Goal: Find specific fact: Find specific fact

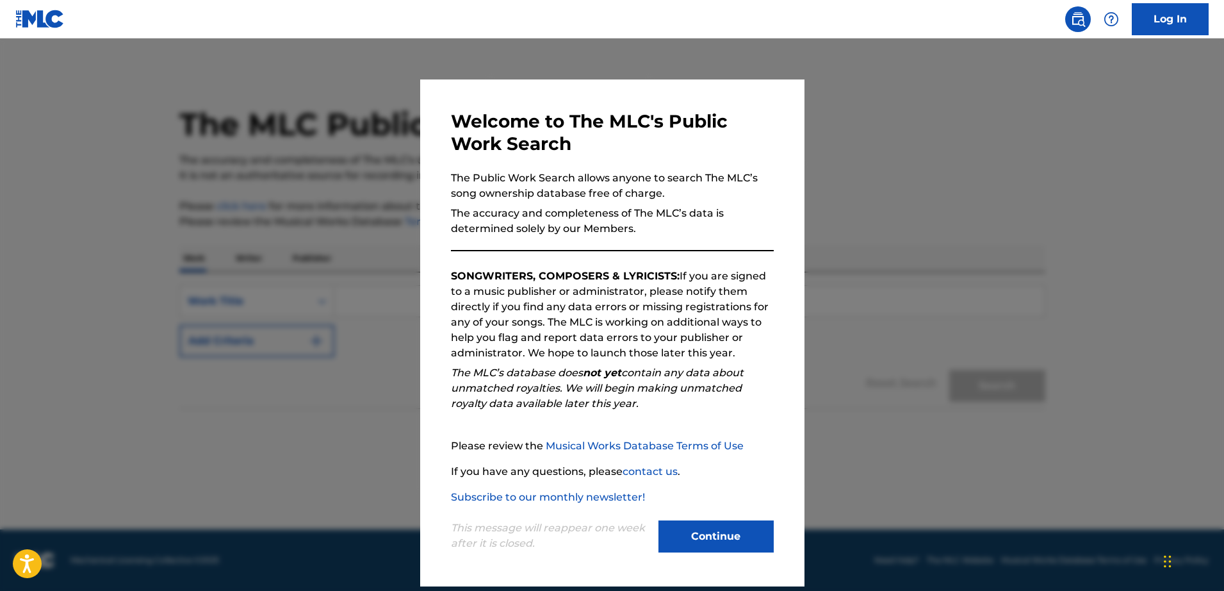
click at [696, 539] on button "Continue" at bounding box center [716, 536] width 115 height 32
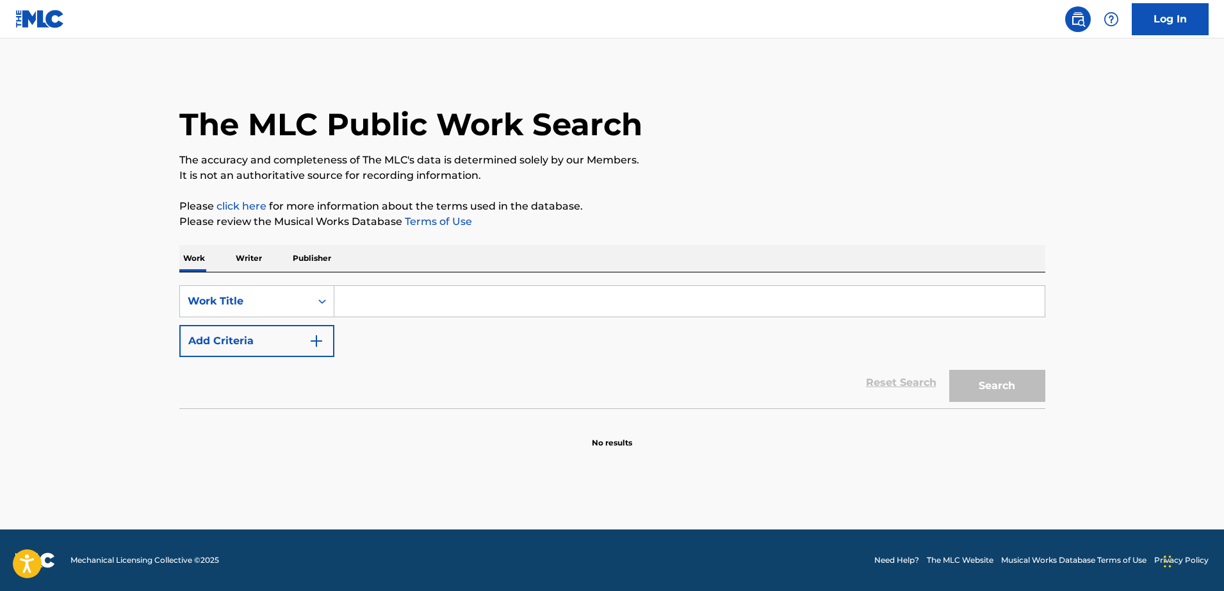
click at [433, 301] on input "Search Form" at bounding box center [689, 301] width 711 height 31
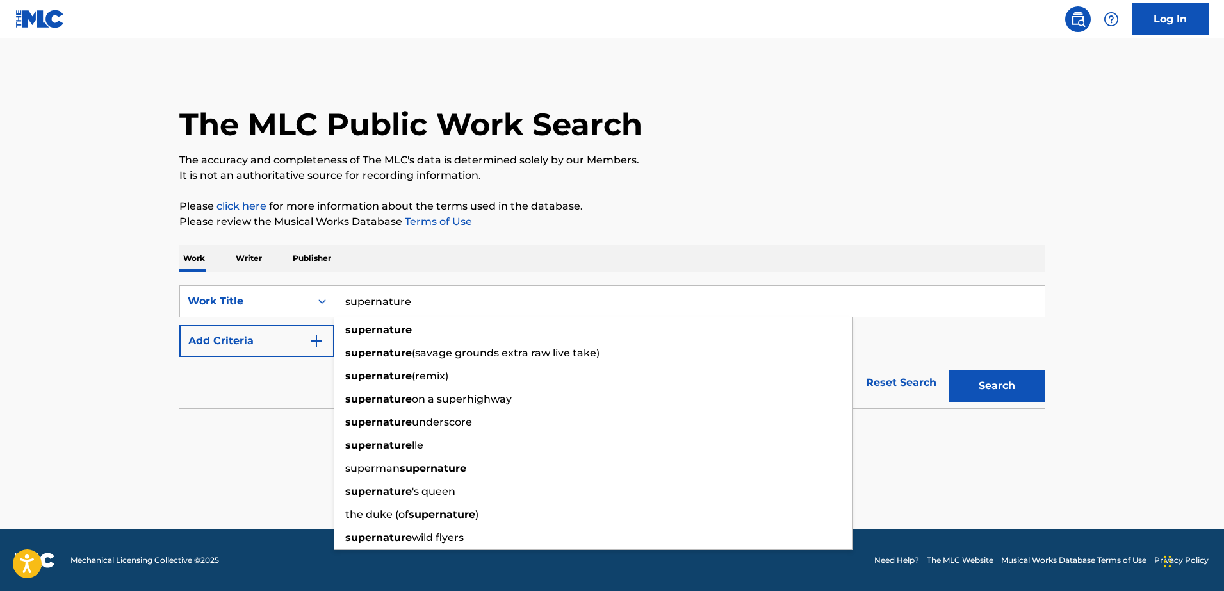
type input "supernature"
click at [950, 370] on button "Search" at bounding box center [998, 386] width 96 height 32
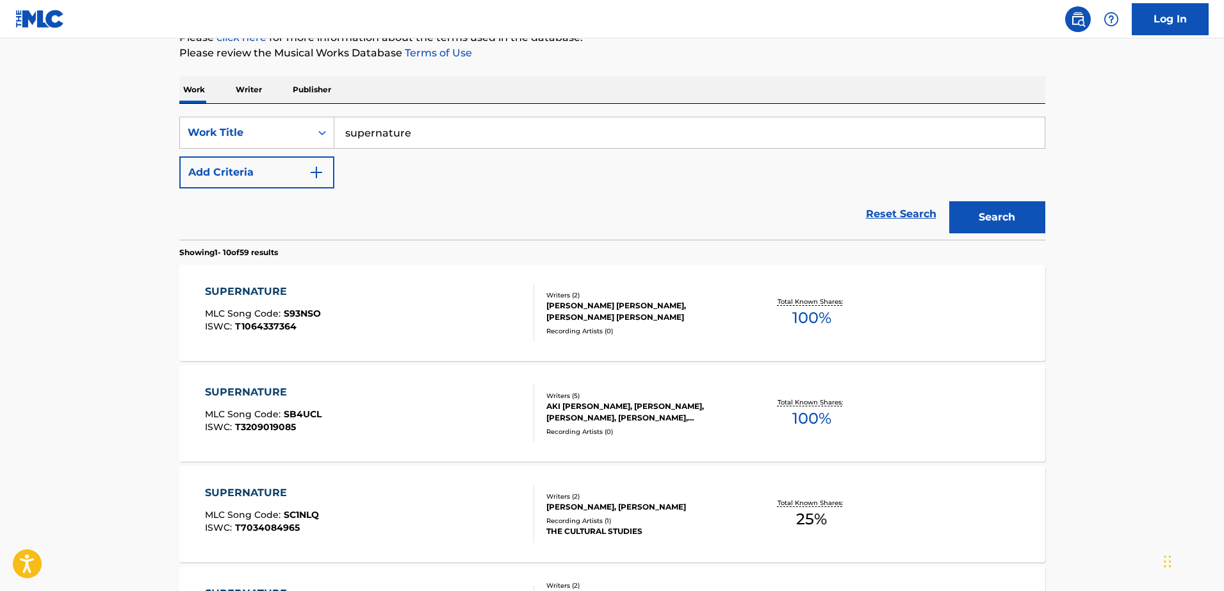
scroll to position [174, 0]
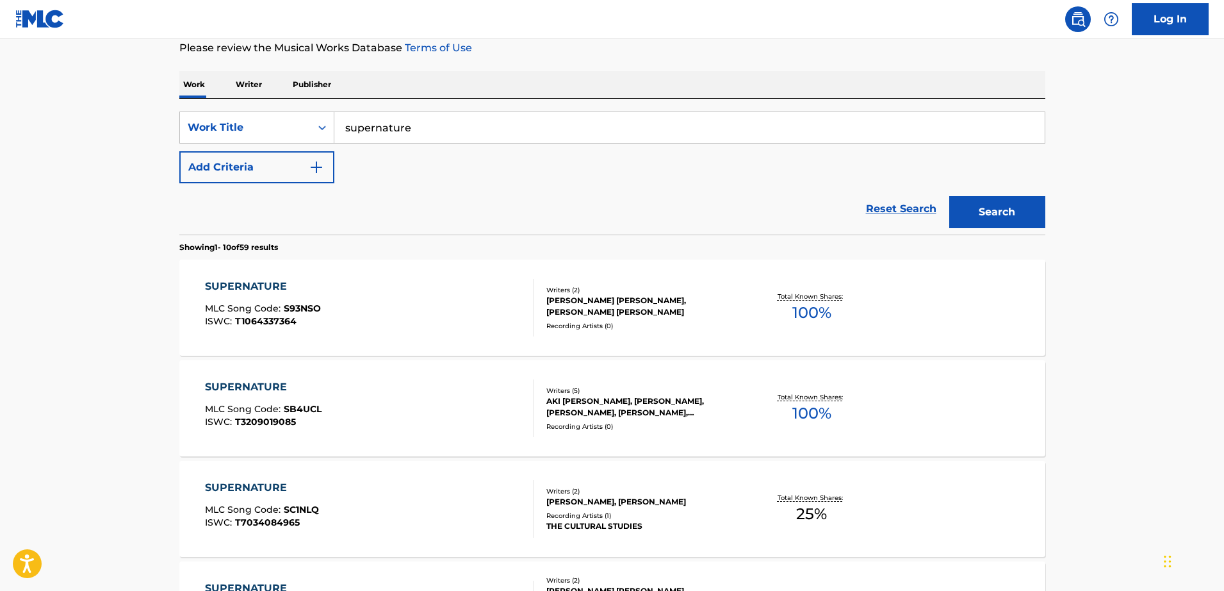
click at [322, 169] on img "Search Form" at bounding box center [316, 167] width 15 height 15
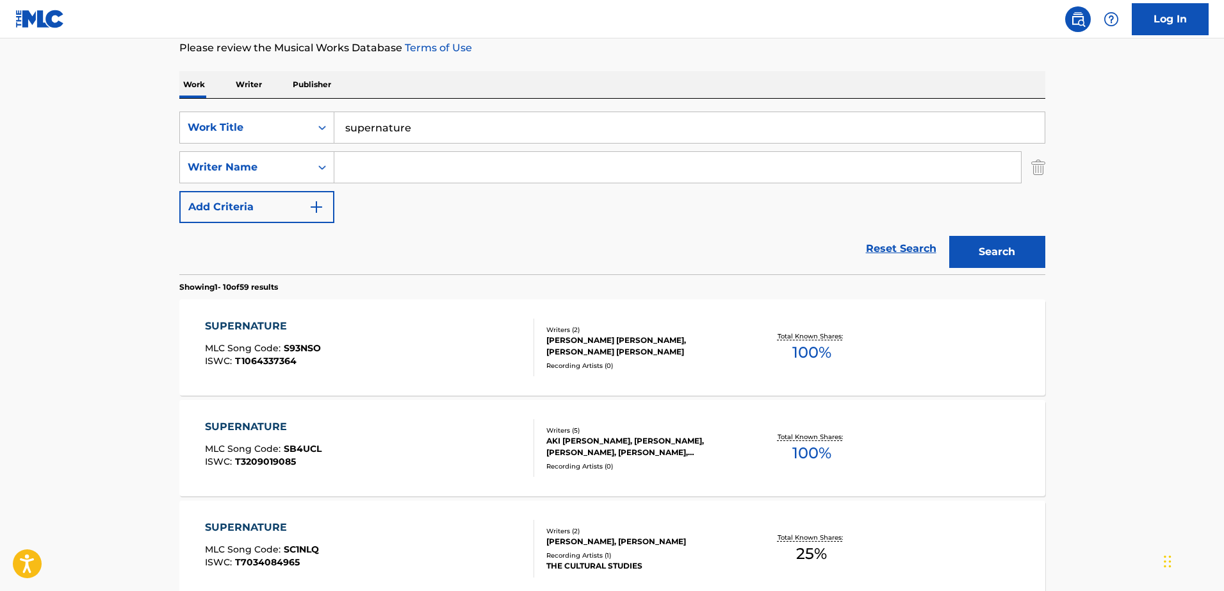
drag, startPoint x: 370, startPoint y: 167, endPoint x: 394, endPoint y: 173, distance: 25.2
click at [370, 167] on input "Search Form" at bounding box center [677, 167] width 687 height 31
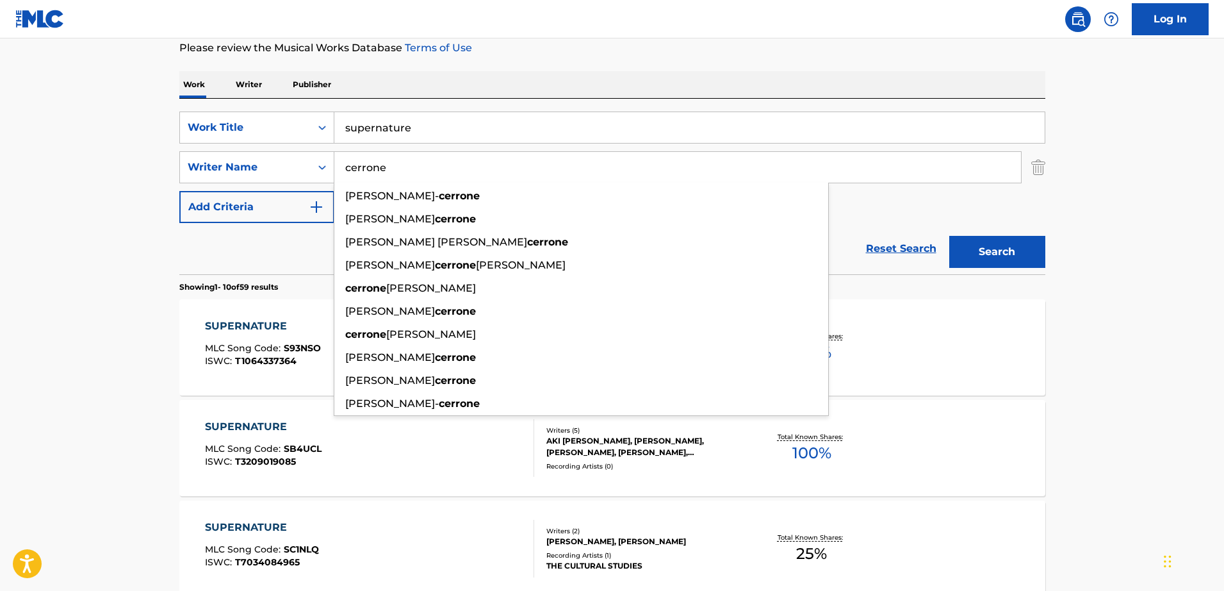
type input "cerrone"
click at [996, 259] on button "Search" at bounding box center [998, 252] width 96 height 32
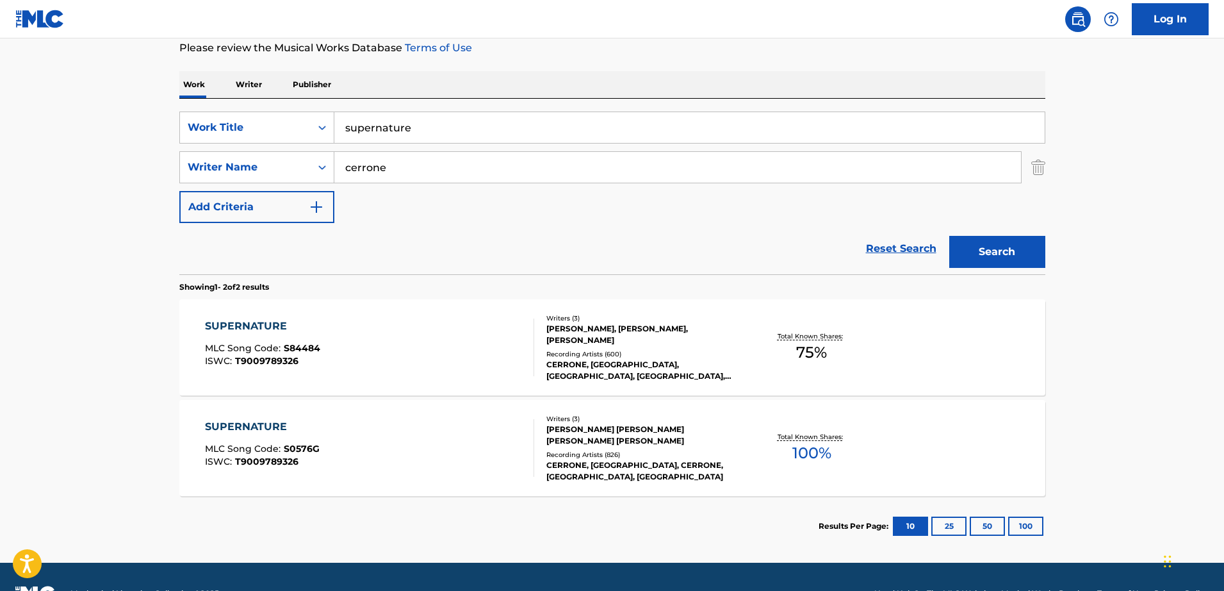
click at [565, 329] on div "[PERSON_NAME], [PERSON_NAME], [PERSON_NAME]" at bounding box center [643, 334] width 193 height 23
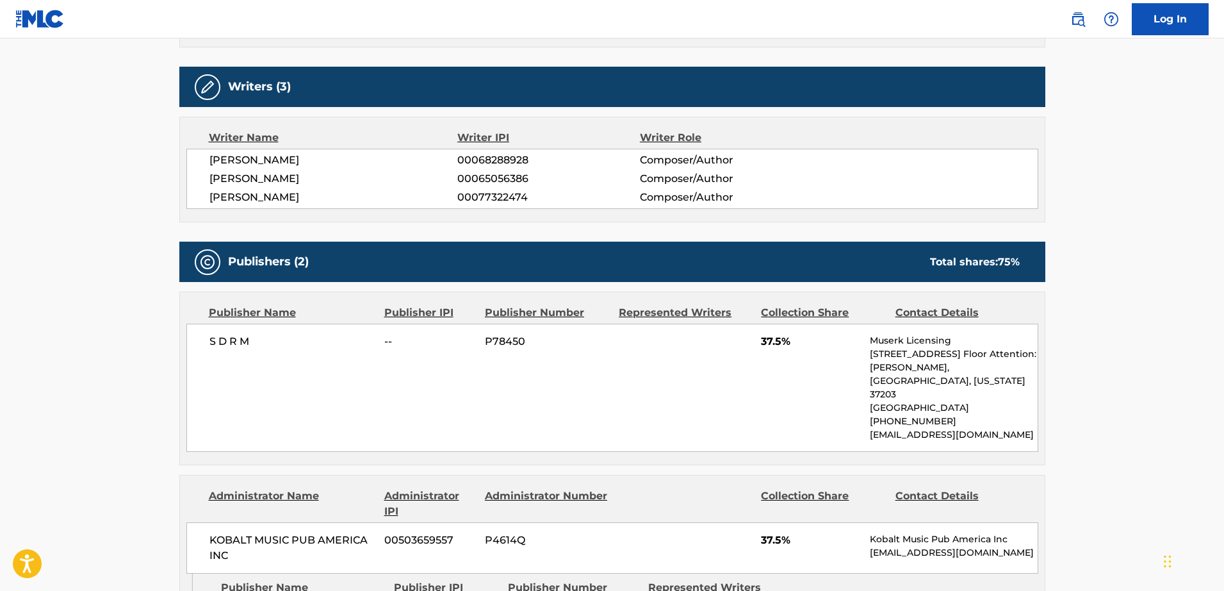
scroll to position [445, 0]
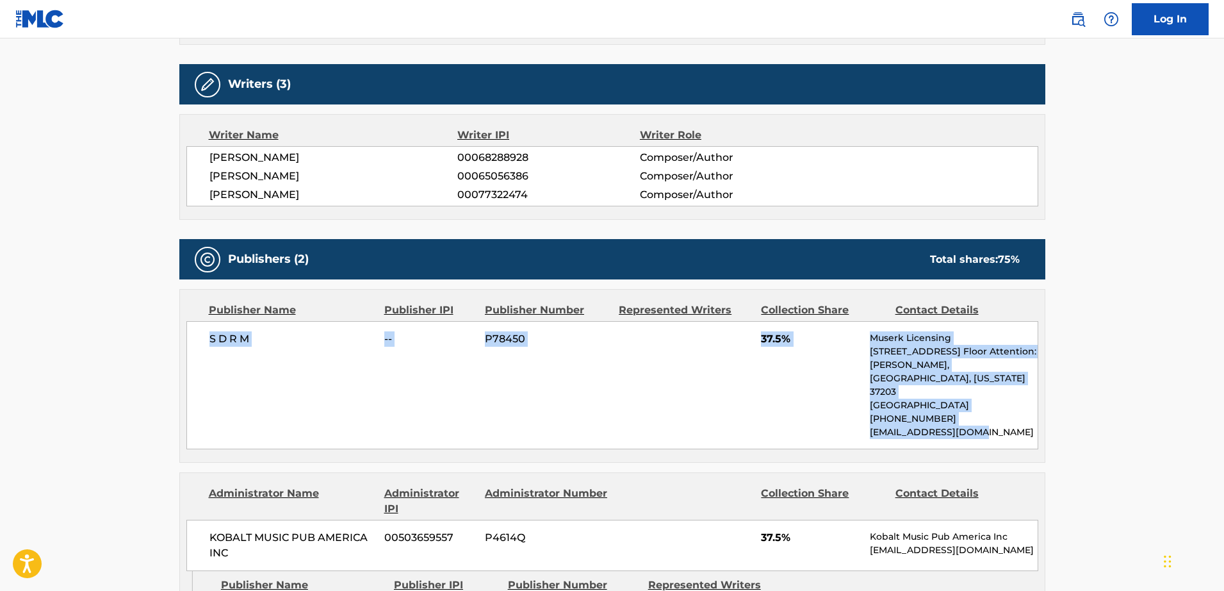
drag, startPoint x: 989, startPoint y: 422, endPoint x: 203, endPoint y: 341, distance: 790.2
click at [204, 341] on div "S D R M -- P78450 37.5% Muserk Licensing [STREET_ADDRESS][PERSON_NAME][US_STATE…" at bounding box center [612, 385] width 852 height 128
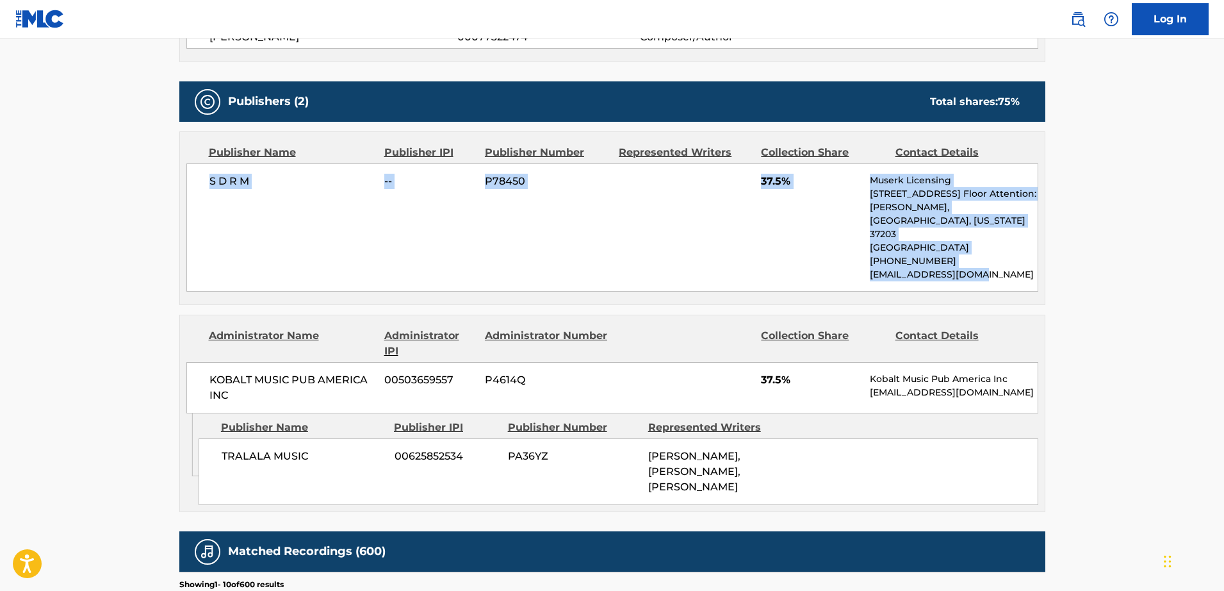
scroll to position [604, 0]
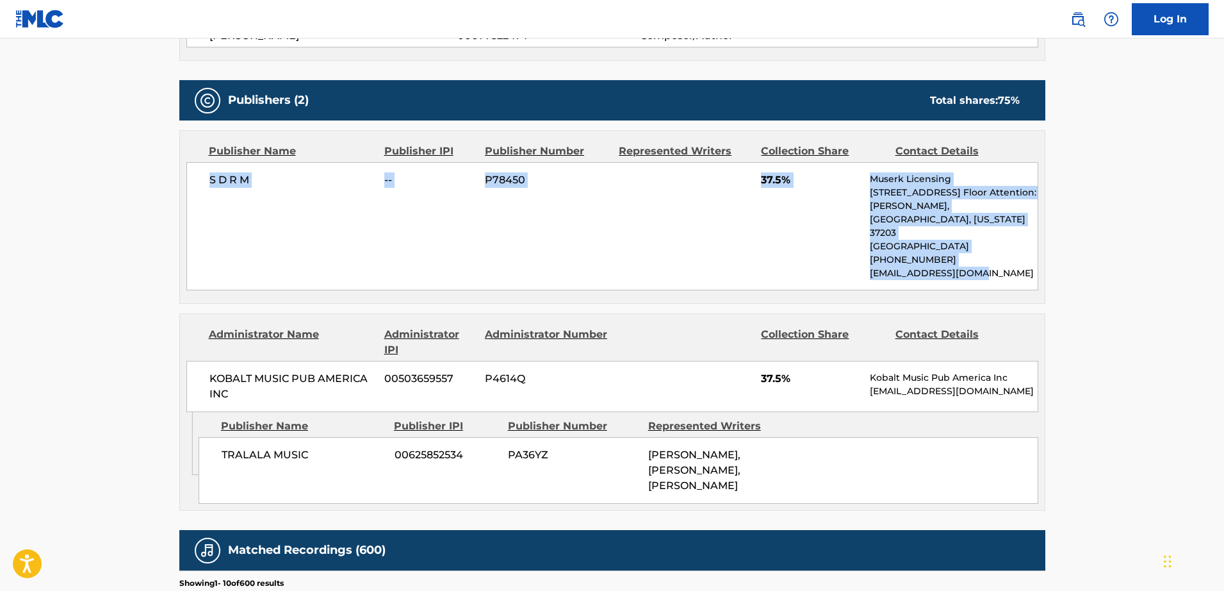
copy div "S D R M -- P78450 37.5% Muserk Licensing [STREET_ADDRESS][PERSON_NAME][US_STATE…"
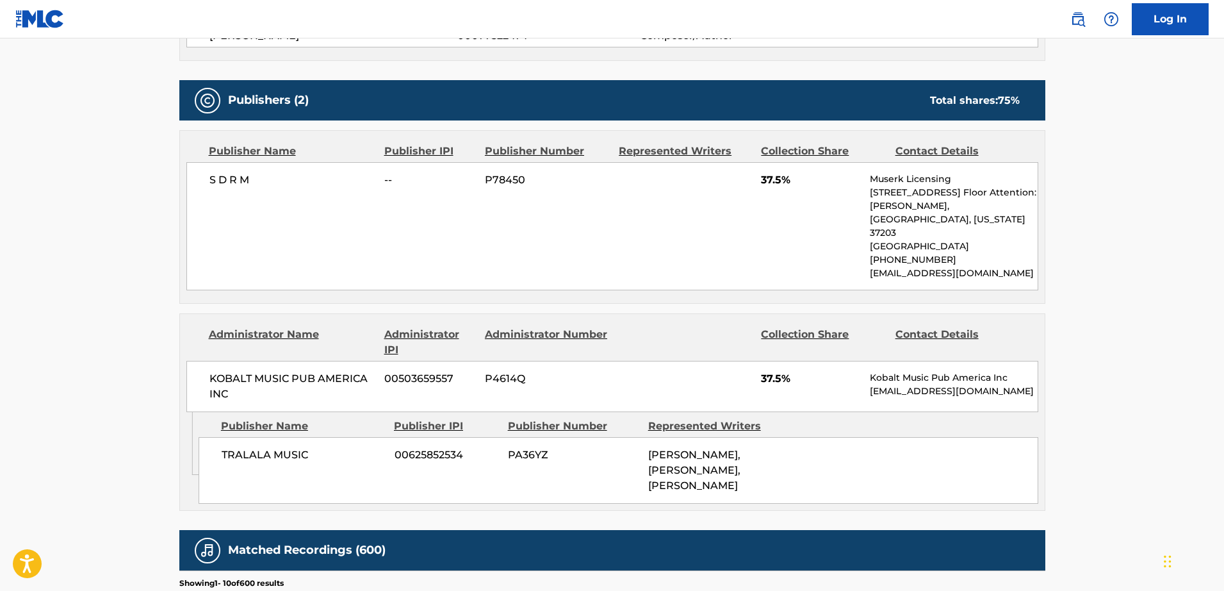
click at [95, 291] on main "< Back to public search results Copy work link SUPERNATURE Work Detail Member W…" at bounding box center [612, 221] width 1224 height 1573
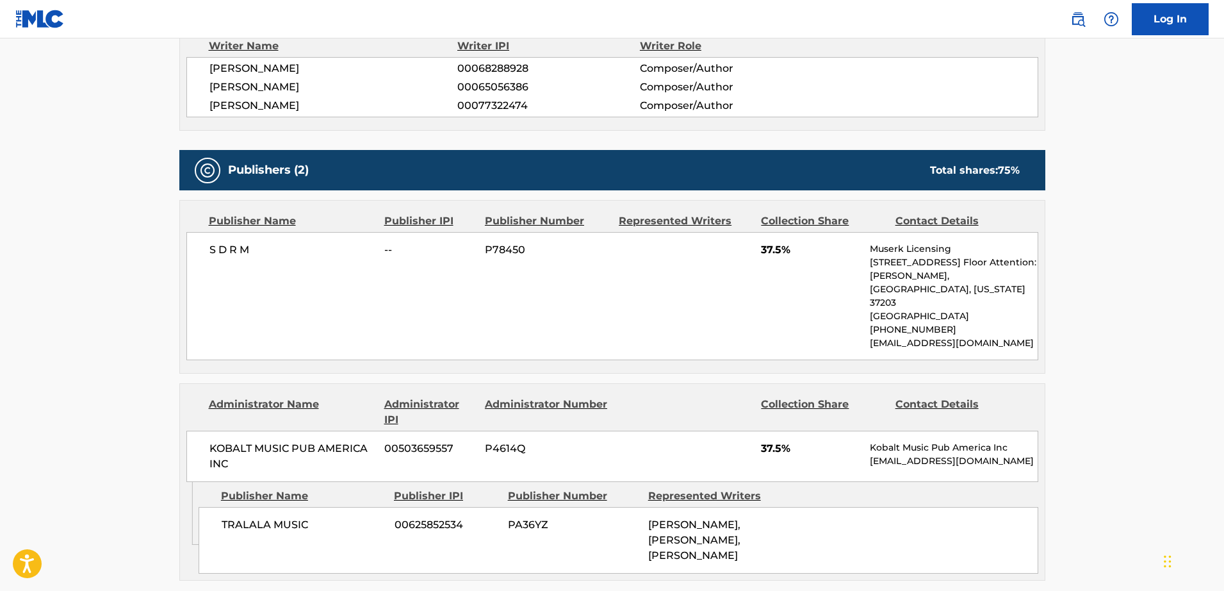
scroll to position [529, 0]
